Goal: Understand process/instructions: Learn how to perform a task or action

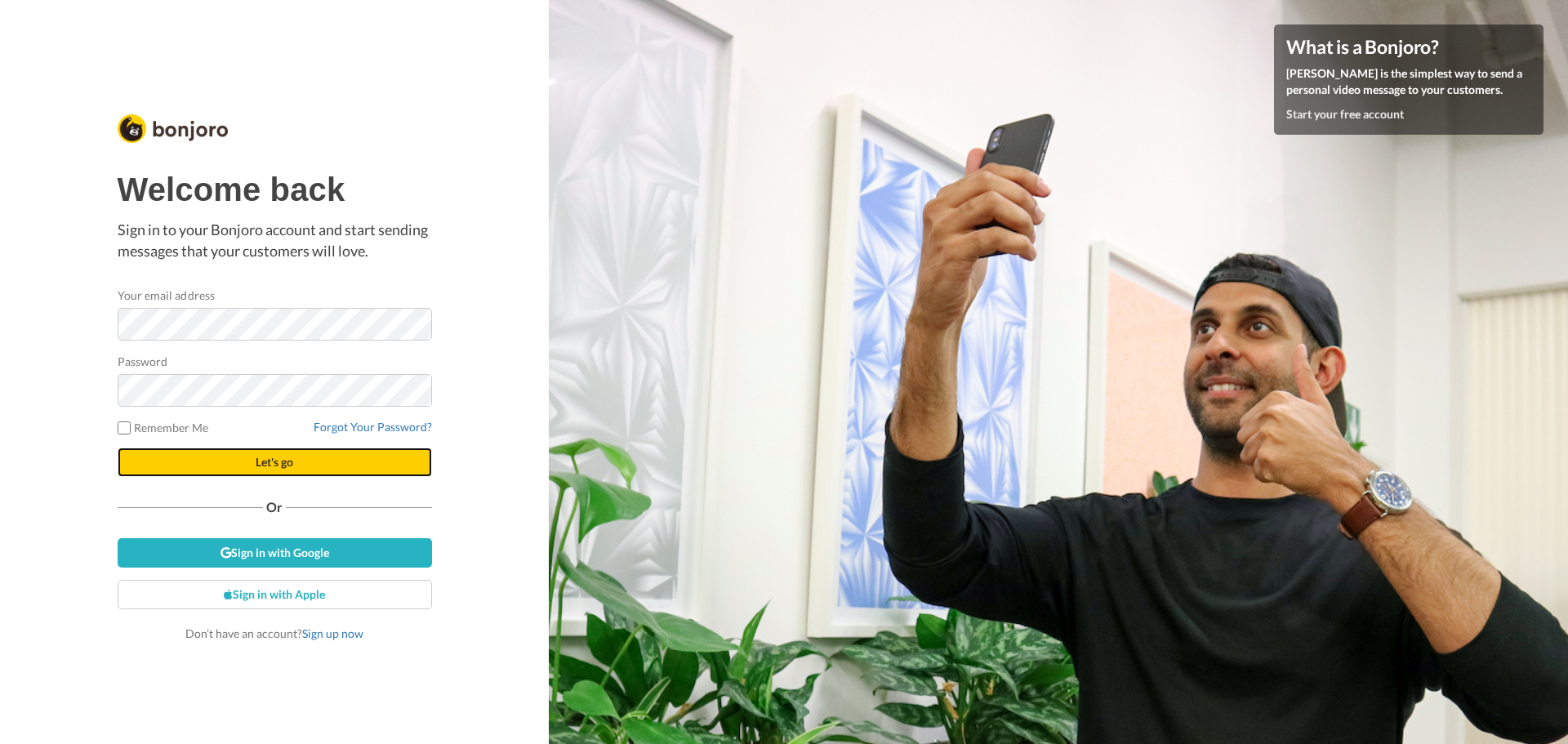
click at [251, 465] on button "Let's go" at bounding box center [274, 462] width 314 height 29
